Goal: Task Accomplishment & Management: Use online tool/utility

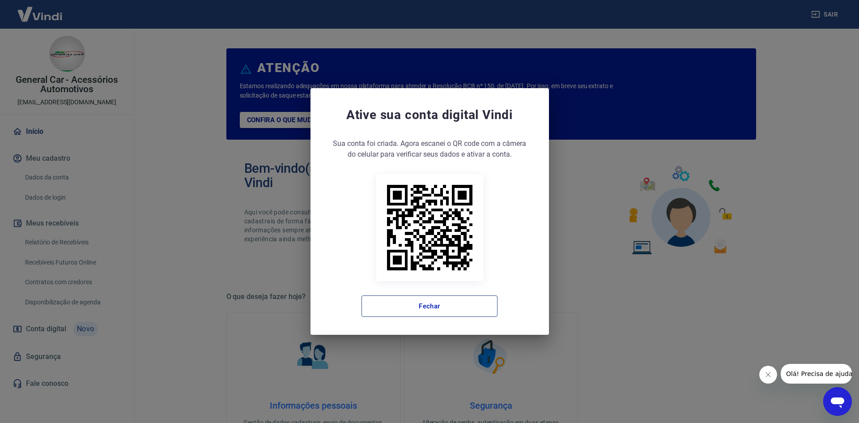
click at [454, 308] on button "Fechar" at bounding box center [430, 305] width 136 height 21
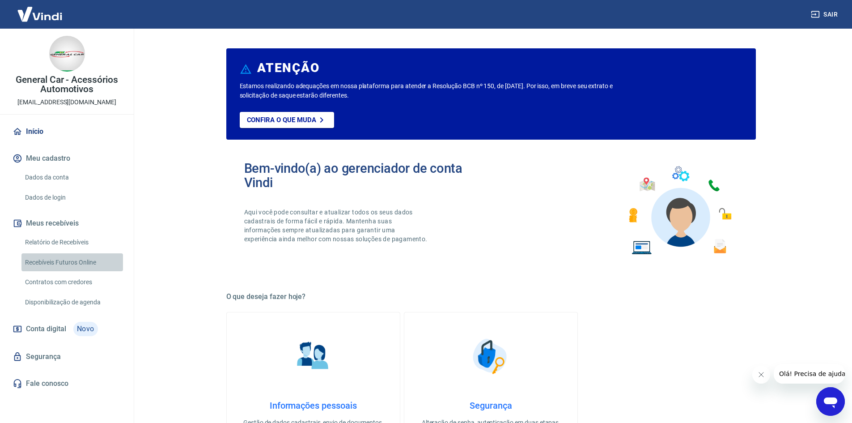
drag, startPoint x: 92, startPoint y: 265, endPoint x: 151, endPoint y: 127, distance: 150.2
click at [92, 265] on link "Recebíveis Futuros Online" at bounding box center [72, 262] width 102 height 18
